Goal: Transaction & Acquisition: Book appointment/travel/reservation

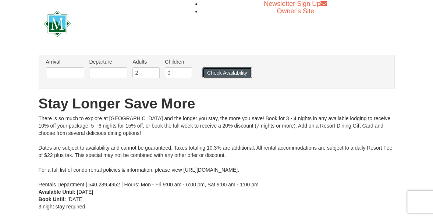
click at [225, 74] on button "Check Availability" at bounding box center [227, 72] width 50 height 11
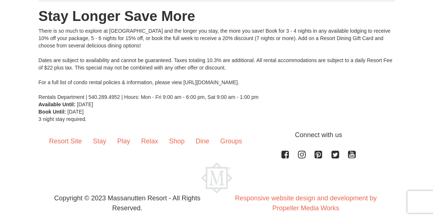
scroll to position [103, 0]
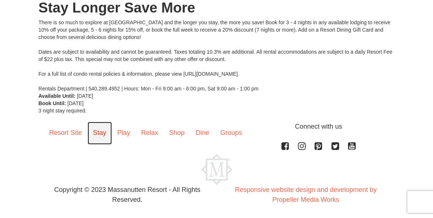
click at [101, 131] on link "Stay" at bounding box center [100, 133] width 24 height 23
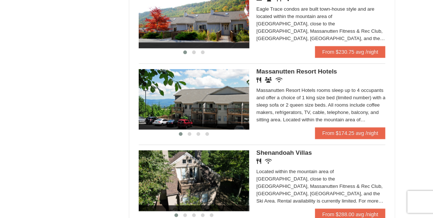
scroll to position [445, 0]
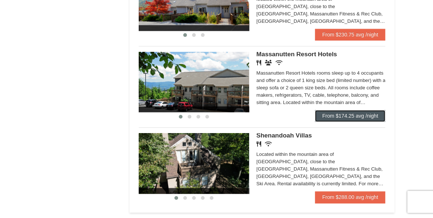
click at [356, 116] on link "From $174.25 avg /night" at bounding box center [350, 116] width 71 height 12
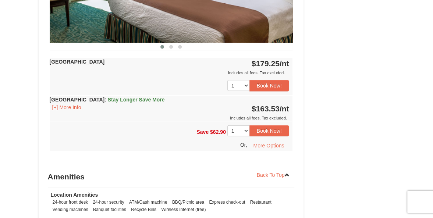
scroll to position [718, 0]
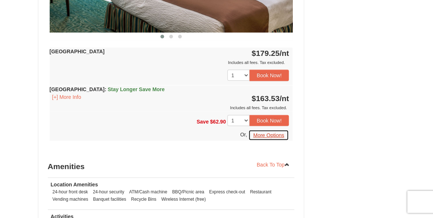
click at [275, 134] on button "More Options" at bounding box center [268, 135] width 40 height 11
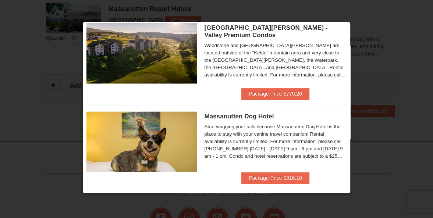
scroll to position [451, 0]
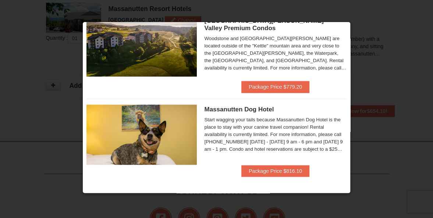
click at [390, 33] on div at bounding box center [216, 109] width 433 height 218
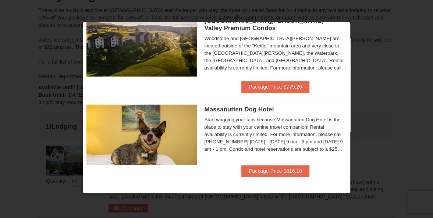
scroll to position [91, 0]
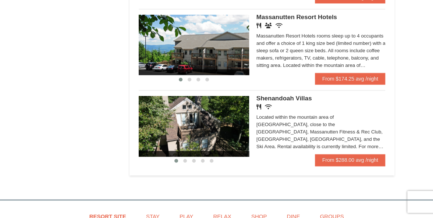
scroll to position [483, 0]
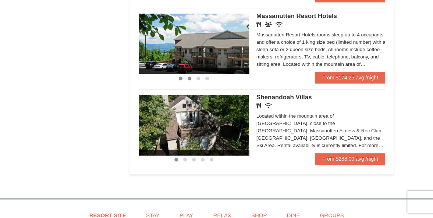
click at [190, 79] on span at bounding box center [190, 79] width 4 height 4
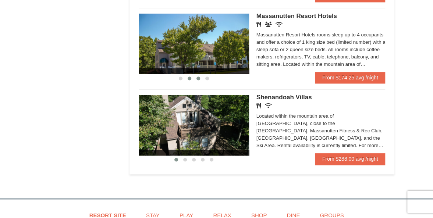
click at [198, 80] on span at bounding box center [198, 79] width 4 height 4
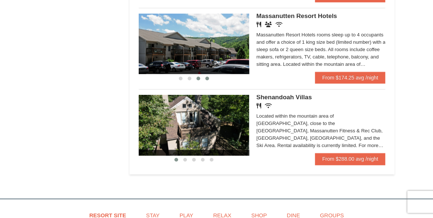
click at [207, 79] on span at bounding box center [207, 79] width 4 height 4
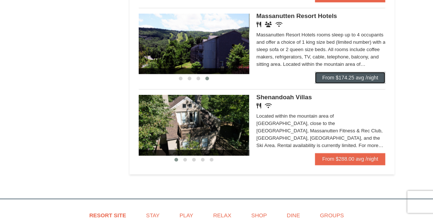
click at [335, 77] on link "From $174.25 avg /night" at bounding box center [350, 78] width 71 height 12
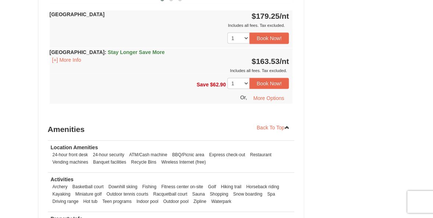
scroll to position [764, 0]
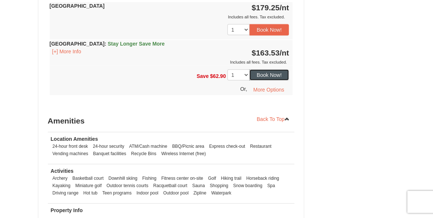
click at [269, 77] on button "Book Now!" at bounding box center [269, 75] width 40 height 11
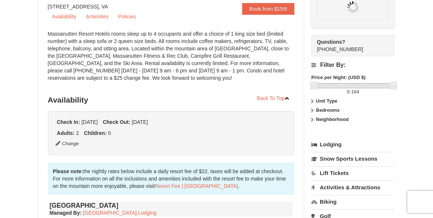
scroll to position [72, 0]
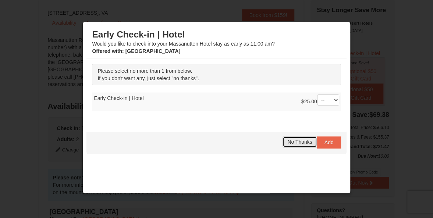
click at [296, 137] on button "No Thanks" at bounding box center [299, 141] width 34 height 11
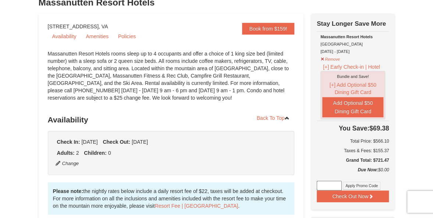
scroll to position [64, 0]
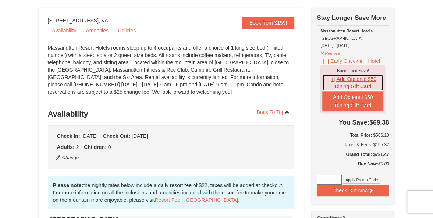
click at [345, 79] on button "[+] Add Optional $50 Dining Gift Card" at bounding box center [352, 82] width 61 height 17
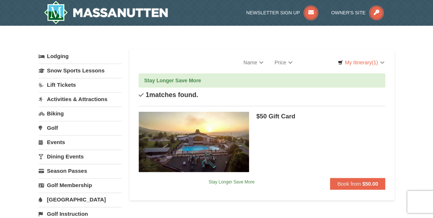
click at [404, 119] on div "× Categories Filter My Itinerary (1) Check Out Now Stay Longer Save More Remove" at bounding box center [216, 162] width 433 height 273
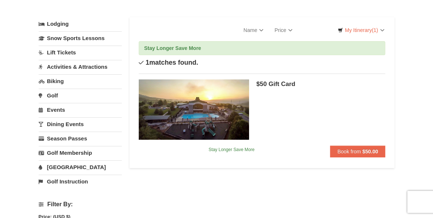
scroll to position [13, 0]
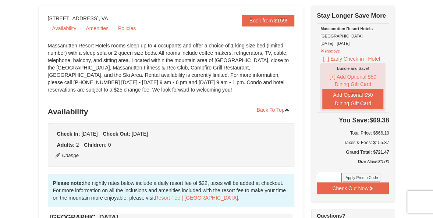
scroll to position [64, 0]
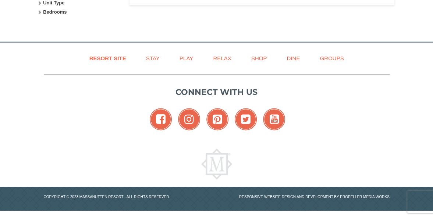
select select "9"
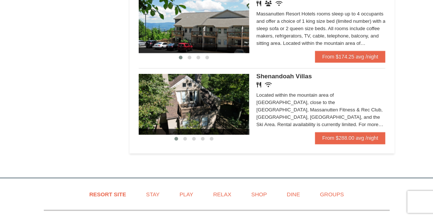
scroll to position [483, 0]
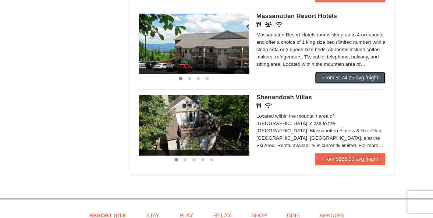
click at [356, 76] on link "From $174.25 avg /night" at bounding box center [350, 78] width 71 height 12
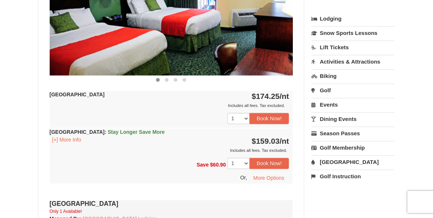
scroll to position [408, 0]
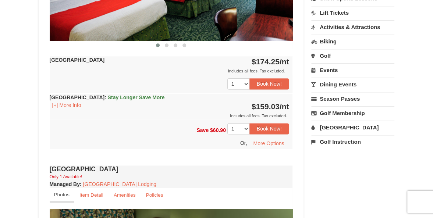
click at [327, 52] on link "Golf" at bounding box center [352, 56] width 83 height 14
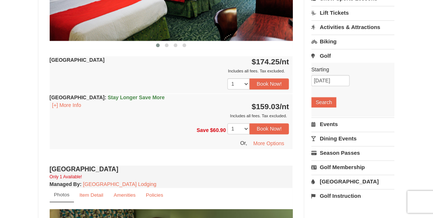
click at [330, 119] on link "Events" at bounding box center [352, 124] width 83 height 14
click at [323, 111] on button "Search" at bounding box center [323, 116] width 25 height 10
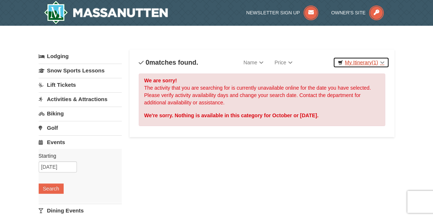
click at [383, 61] on link "My Itinerary (1)" at bounding box center [361, 62] width 56 height 11
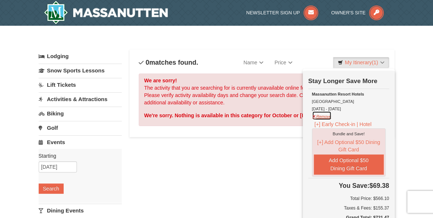
click at [314, 115] on button "Remove" at bounding box center [322, 115] width 20 height 9
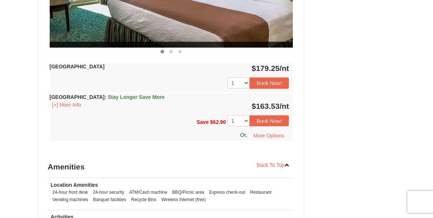
select select "9"
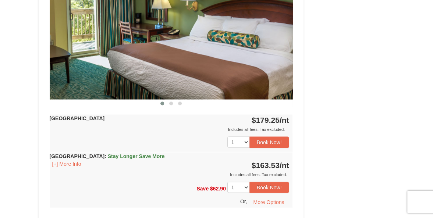
scroll to position [408, 0]
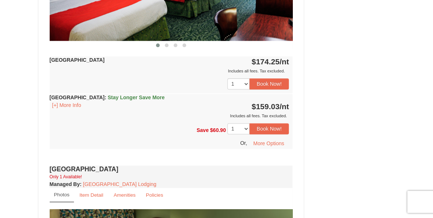
drag, startPoint x: 353, startPoint y: 125, endPoint x: 397, endPoint y: 106, distance: 47.3
click at [397, 106] on div "× <<Back to results Massanutten Resort Hotels Book from $159! 1822 Resort Drive…" at bounding box center [216, 120] width 371 height 990
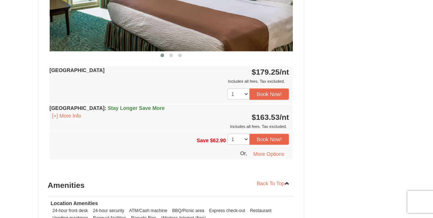
scroll to position [701, 0]
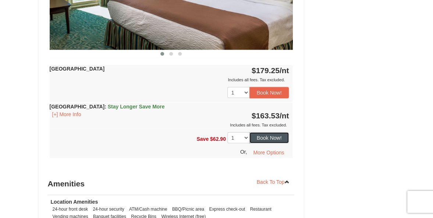
click at [269, 137] on button "Book Now!" at bounding box center [269, 137] width 40 height 11
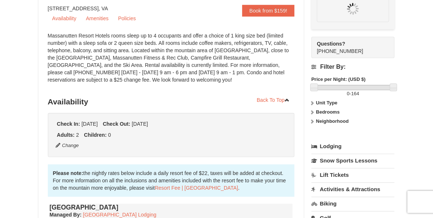
scroll to position [72, 0]
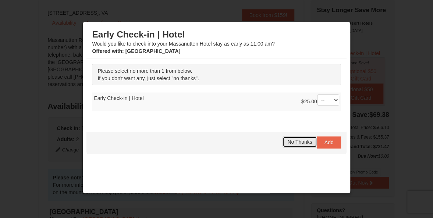
click at [292, 142] on span "No Thanks" at bounding box center [299, 142] width 25 height 6
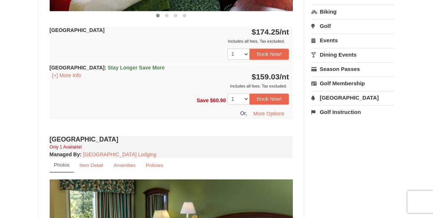
scroll to position [441, 0]
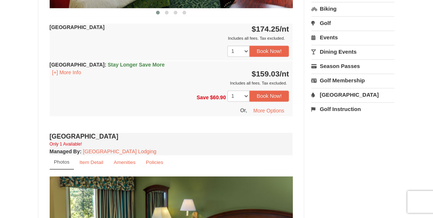
click at [328, 18] on link "Golf" at bounding box center [352, 23] width 83 height 14
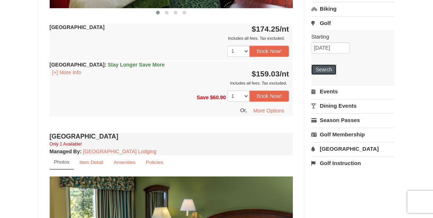
click at [324, 66] on button "Search" at bounding box center [323, 69] width 25 height 10
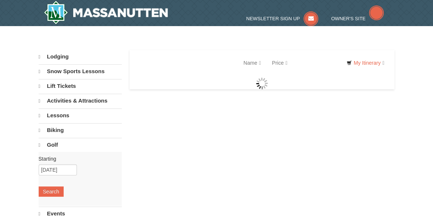
select select "9"
